Goal: Task Accomplishment & Management: Complete application form

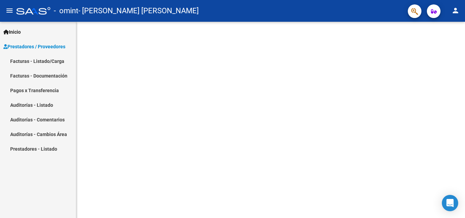
click at [37, 63] on link "Facturas - Listado/Carga" at bounding box center [38, 61] width 76 height 15
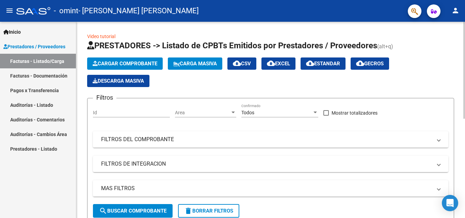
click at [125, 64] on span "Cargar Comprobante" at bounding box center [125, 64] width 65 height 6
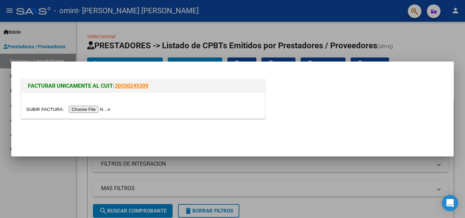
click at [84, 111] on input "file" at bounding box center [69, 109] width 86 height 7
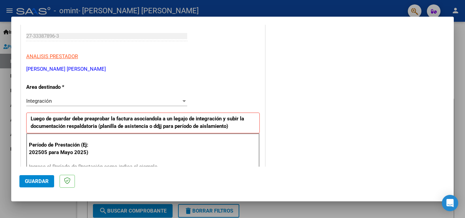
scroll to position [170, 0]
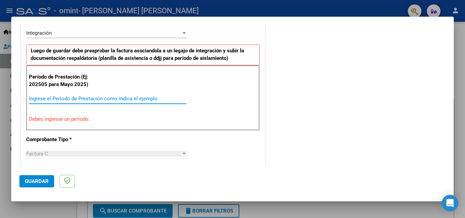
click at [64, 101] on input "Ingrese el Período de Prestación como indica el ejemplo" at bounding box center [107, 99] width 157 height 6
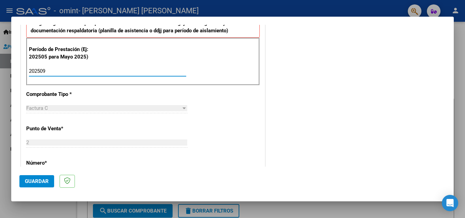
scroll to position [204, 0]
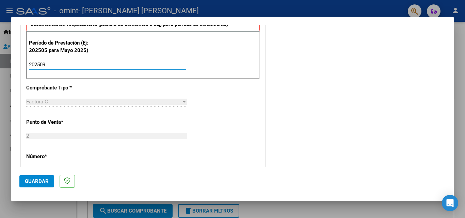
type input "202509"
click at [110, 116] on div "CUIT * 27-33387896-3 Ingresar CUIT ANALISIS PRESTADOR GARCIA FANTINI [PERSON_NA…" at bounding box center [143, 162] width 244 height 513
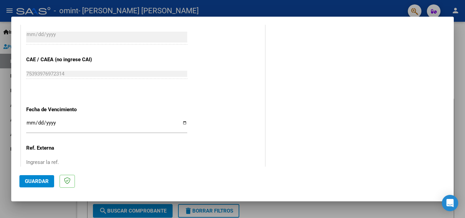
scroll to position [443, 0]
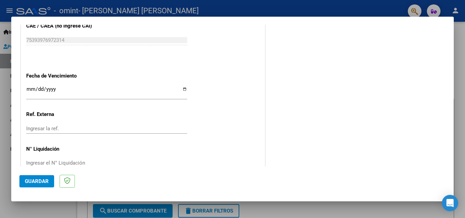
click at [183, 88] on input "Ingresar la fecha" at bounding box center [106, 92] width 161 height 11
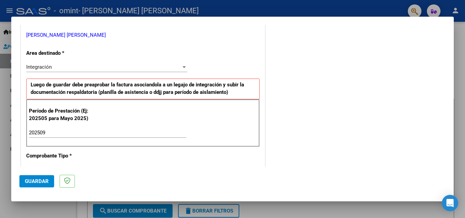
scroll to position [272, 0]
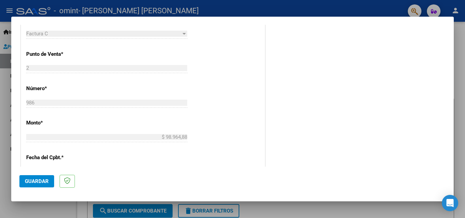
click at [38, 182] on span "Guardar" at bounding box center [37, 181] width 24 height 6
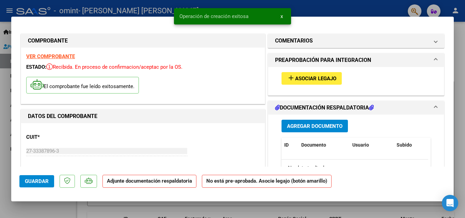
click at [302, 124] on span "Agregar Documento" at bounding box center [315, 126] width 56 height 6
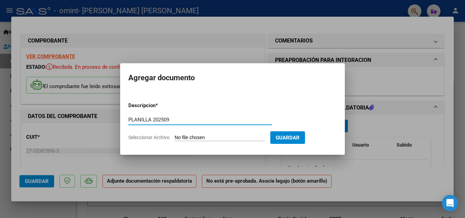
type input "PLANILLA 202509"
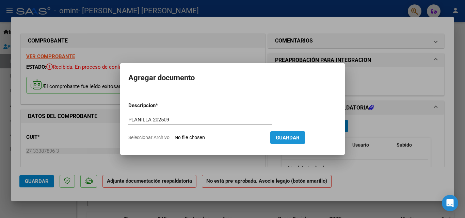
click at [297, 141] on button "Guardar" at bounding box center [287, 137] width 35 height 13
click at [199, 132] on form "Descripcion * PLANILLA 202509 Escriba aquí una descripcion Seleccionar Archivo …" at bounding box center [232, 122] width 208 height 50
click at [187, 138] on input "Seleccionar Archivo" at bounding box center [220, 138] width 90 height 6
type input "C:\fakepath\09 PSG MATIAS R-.pdf"
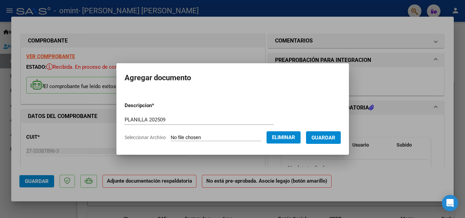
click at [341, 141] on button "Guardar" at bounding box center [323, 137] width 35 height 13
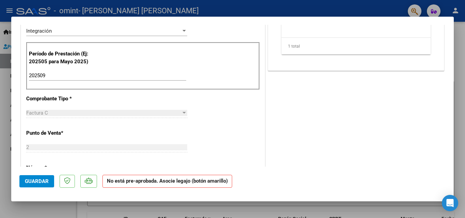
scroll to position [204, 0]
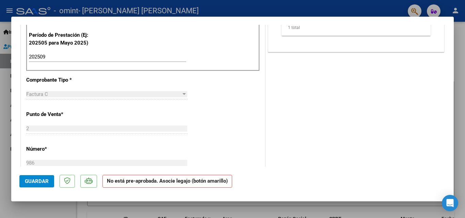
click at [36, 181] on span "Guardar" at bounding box center [37, 181] width 24 height 6
click at [45, 186] on button "Guardar" at bounding box center [36, 181] width 35 height 12
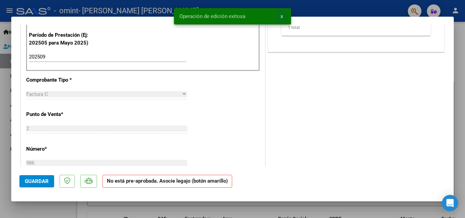
click at [283, 14] on span "x" at bounding box center [282, 16] width 2 height 6
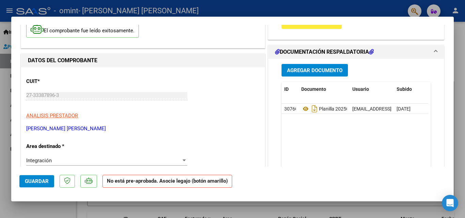
scroll to position [0, 0]
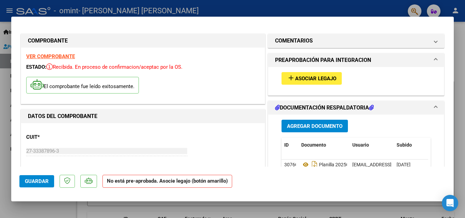
click at [459, 58] on div at bounding box center [232, 109] width 465 height 218
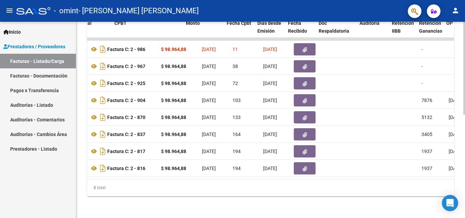
scroll to position [0, 209]
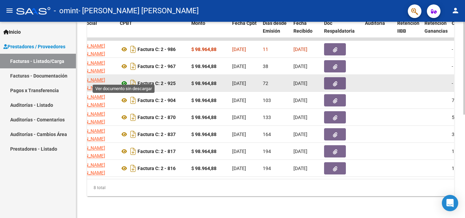
click at [124, 79] on icon at bounding box center [124, 83] width 9 height 8
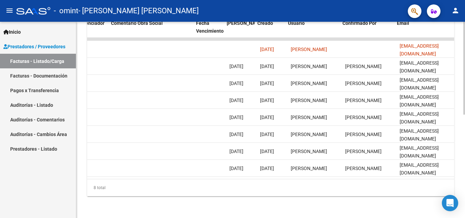
scroll to position [0, 1069]
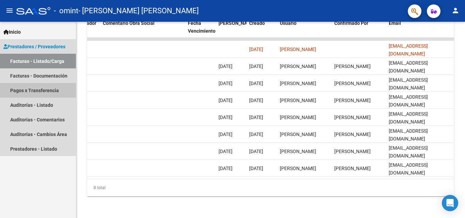
click at [38, 89] on link "Pagos x Transferencia" at bounding box center [38, 90] width 76 height 15
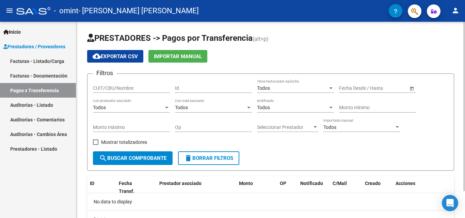
click at [147, 158] on span "search Buscar Comprobante" at bounding box center [132, 158] width 67 height 6
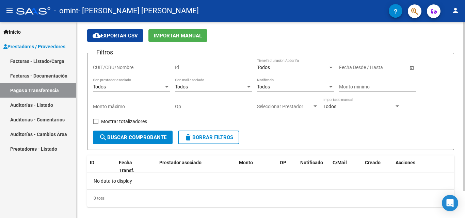
scroll to position [31, 0]
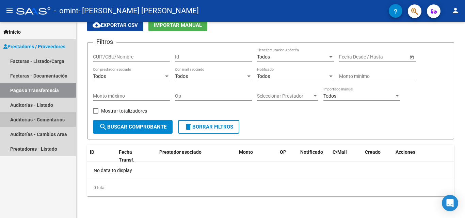
click at [44, 120] on link "Auditorías - Comentarios" at bounding box center [38, 119] width 76 height 15
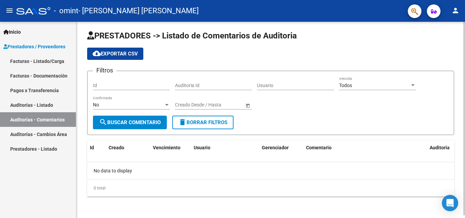
scroll to position [3, 0]
click at [141, 122] on span "search Buscar Comentario" at bounding box center [130, 122] width 62 height 6
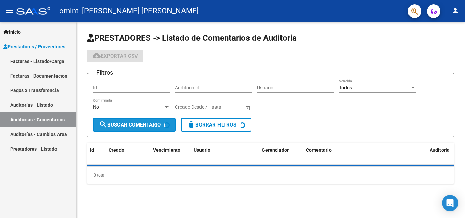
scroll to position [0, 0]
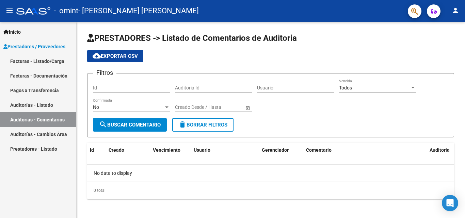
click at [37, 80] on link "Facturas - Documentación" at bounding box center [38, 75] width 76 height 15
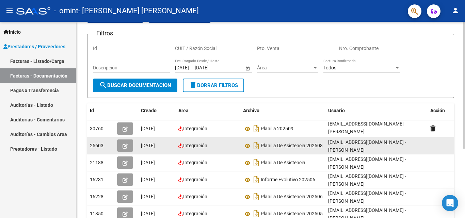
scroll to position [5, 0]
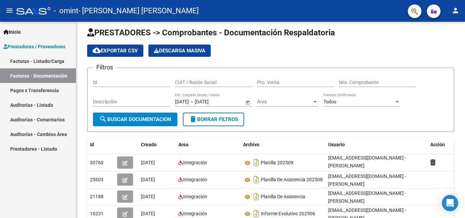
click at [37, 62] on link "Facturas - Listado/Carga" at bounding box center [38, 61] width 76 height 15
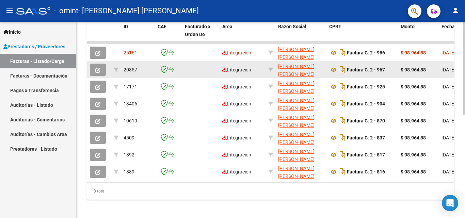
click at [97, 69] on icon "button" at bounding box center [97, 70] width 5 height 5
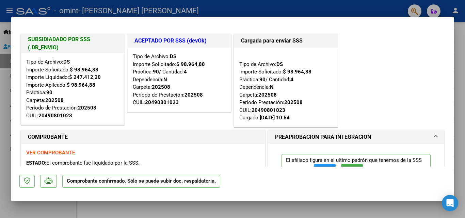
click at [460, 49] on div at bounding box center [232, 109] width 465 height 218
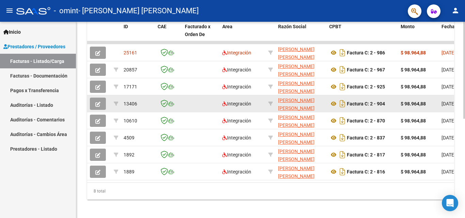
scroll to position [210, 0]
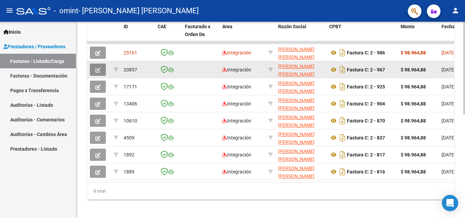
click at [103, 72] on button "button" at bounding box center [98, 70] width 16 height 12
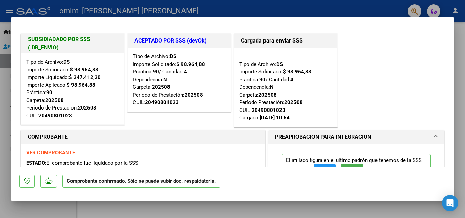
click at [461, 41] on div at bounding box center [232, 109] width 465 height 218
type input "$ 0,00"
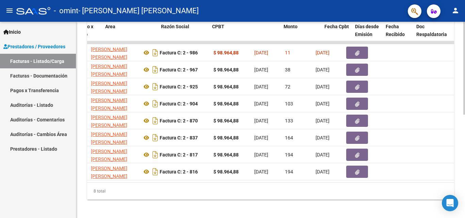
scroll to position [0, 0]
